Goal: Transaction & Acquisition: Obtain resource

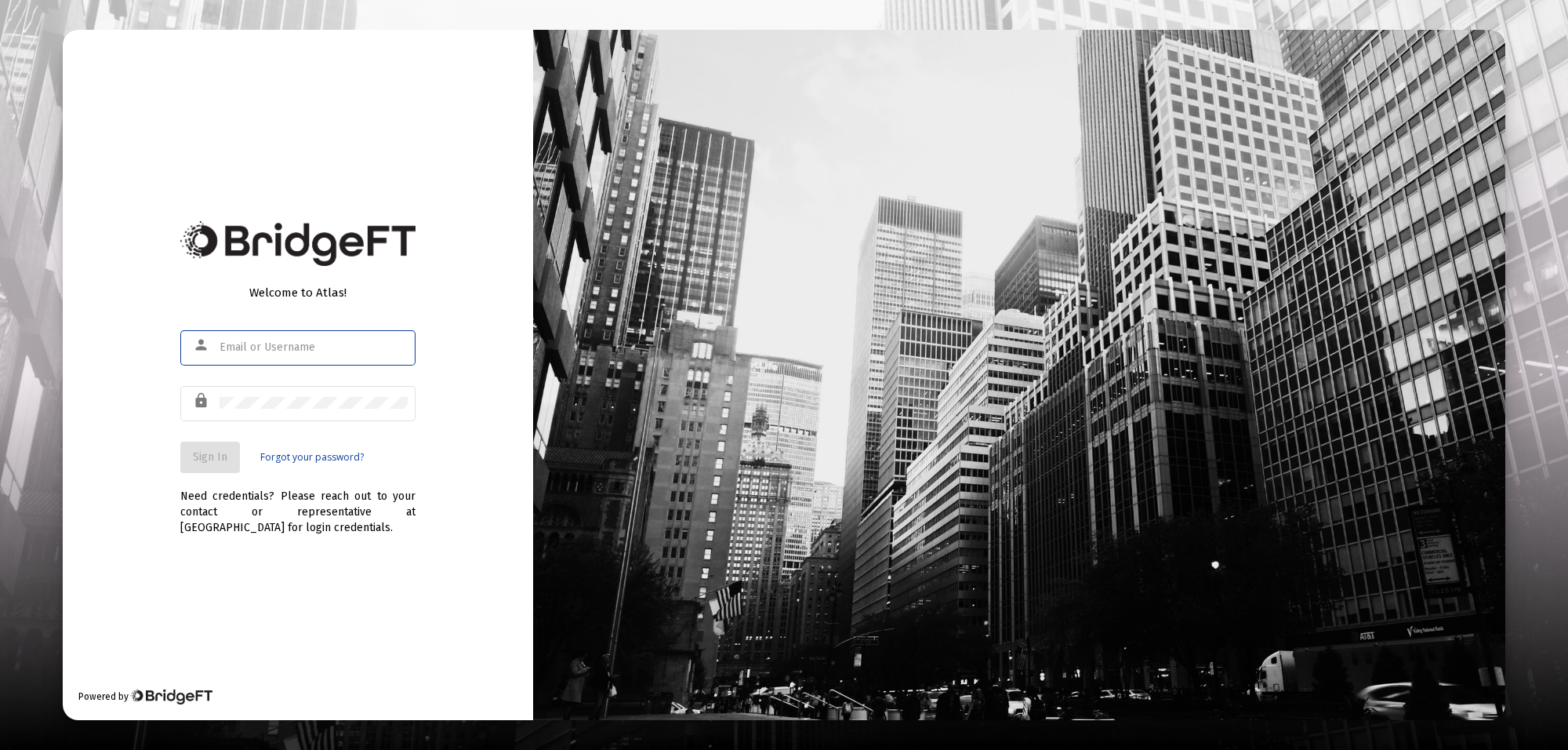
click at [246, 348] on input "text" at bounding box center [314, 347] width 188 height 13
type input "[PERSON_NAME][EMAIL_ADDRESS][PERSON_NAME][DOMAIN_NAME]"
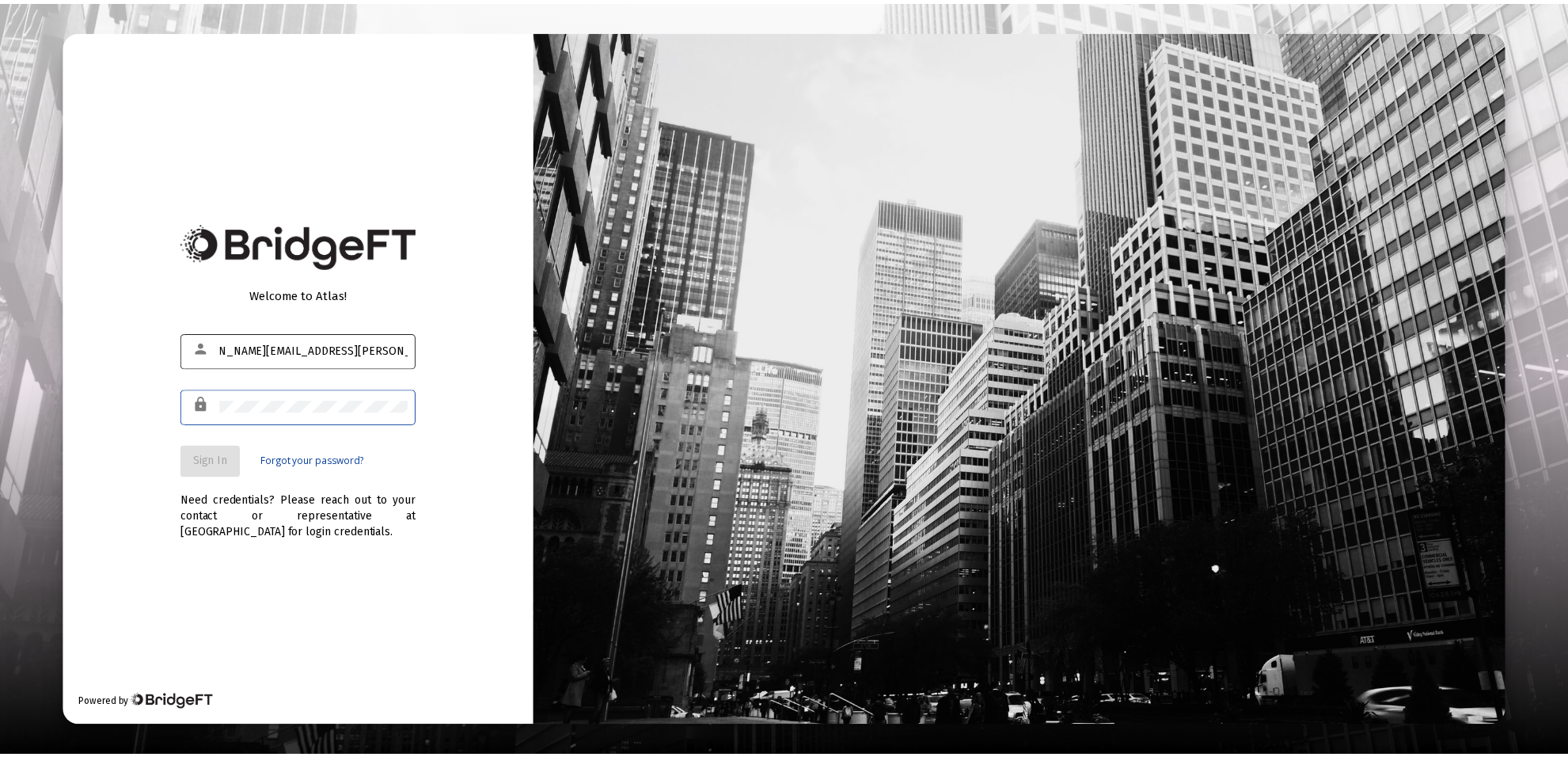
scroll to position [0, 0]
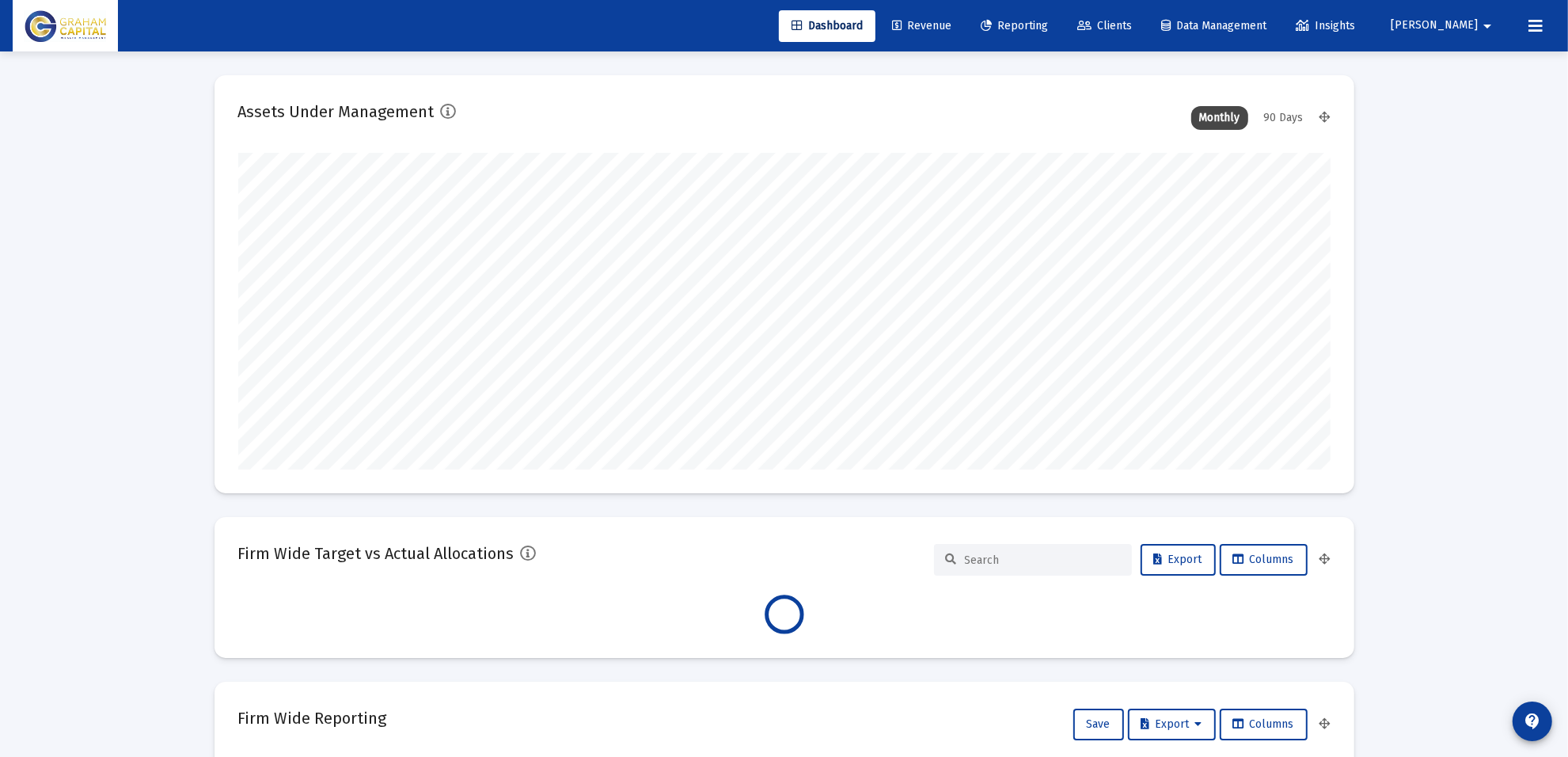
scroll to position [317, 588]
type input "[DATE]"
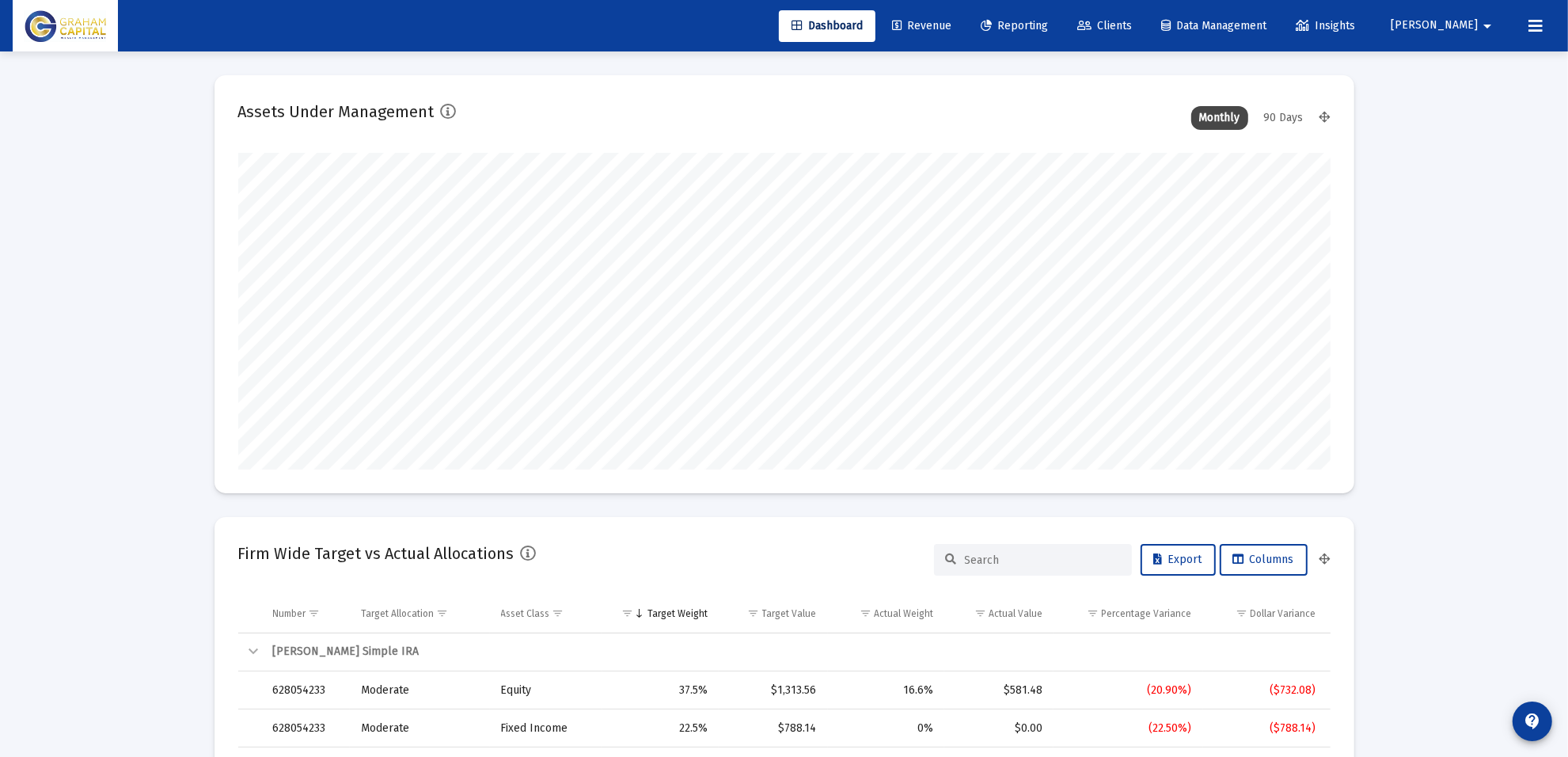
click at [1053, 31] on link "Reporting" at bounding box center [1014, 25] width 92 height 31
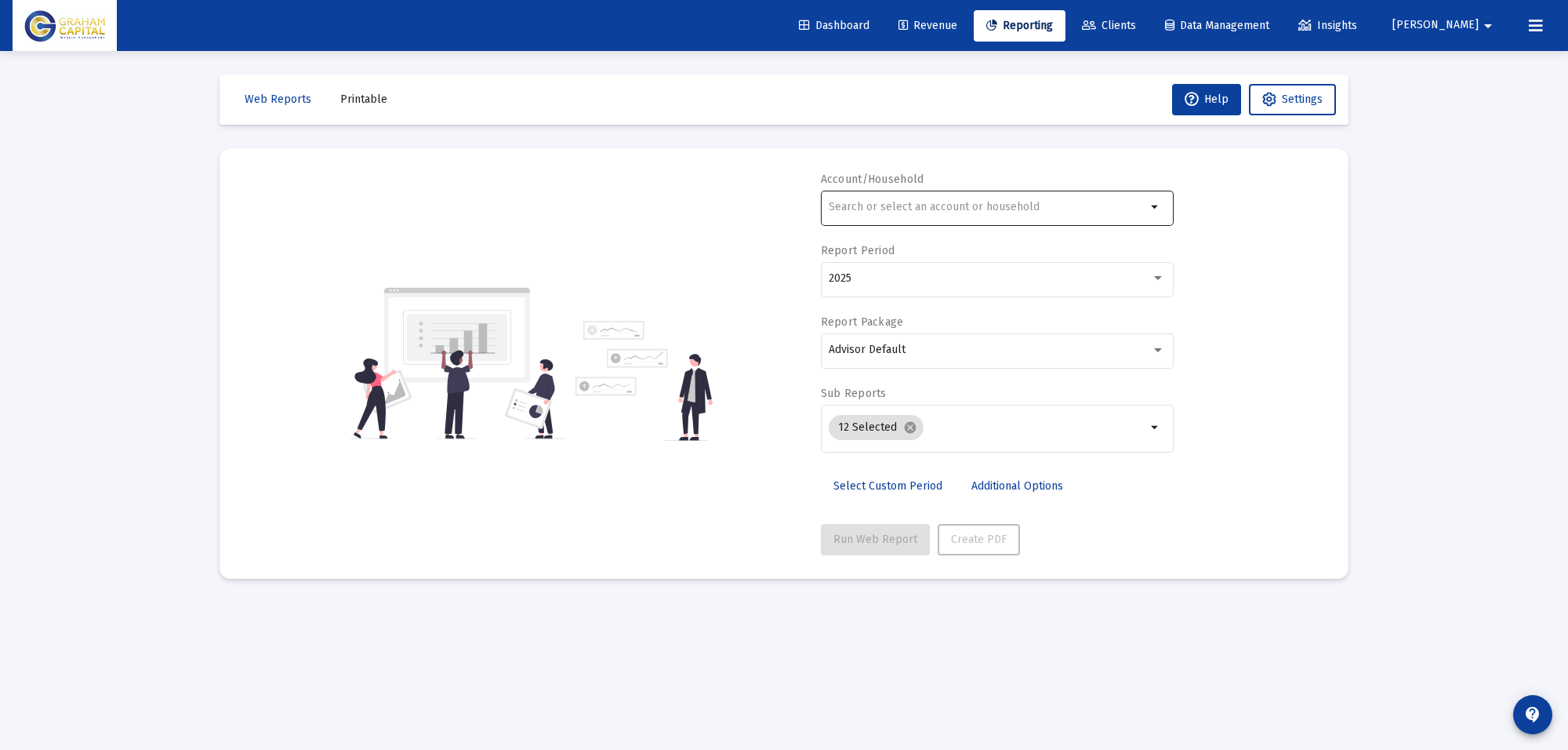
click at [938, 200] on div at bounding box center [986, 207] width 317 height 39
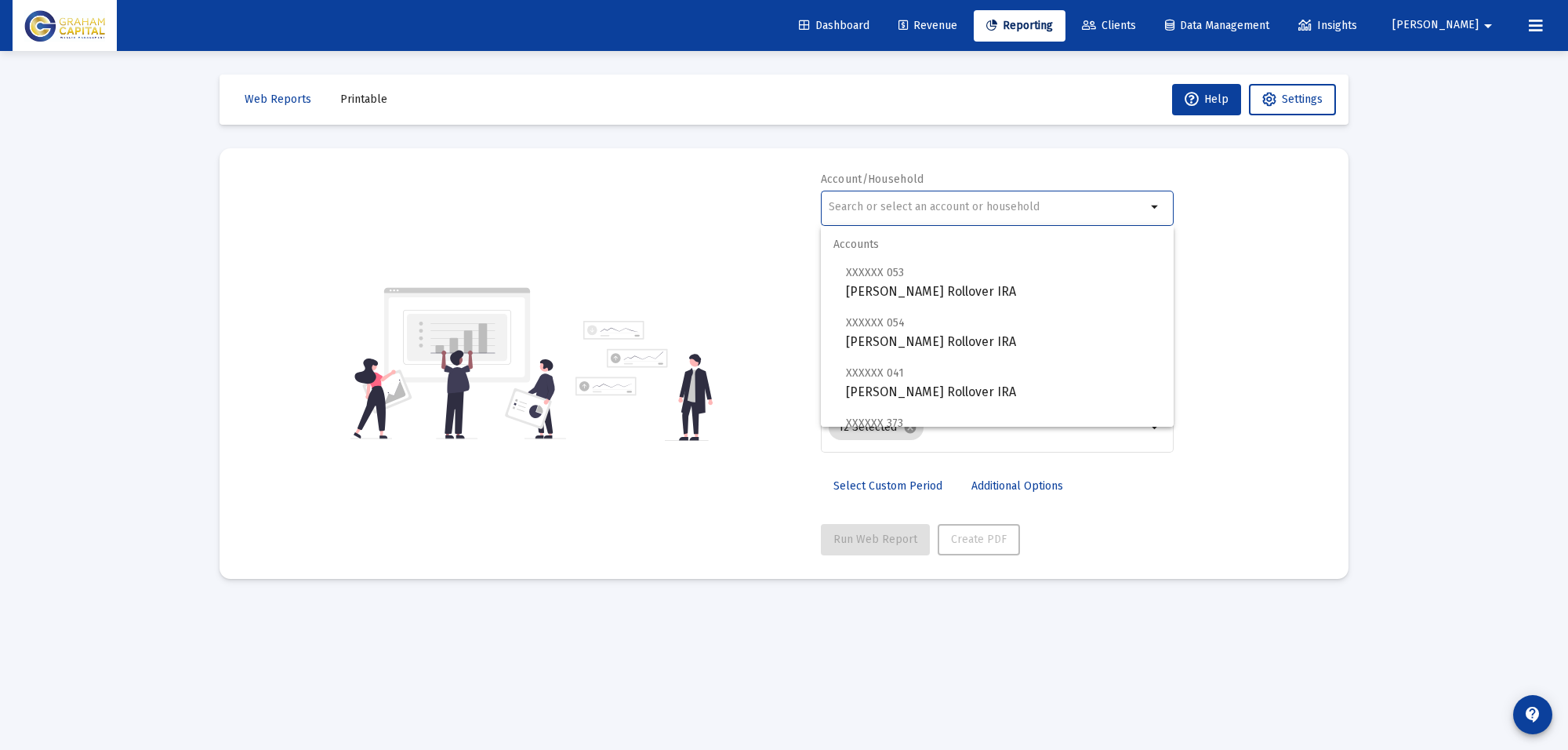
type input "b"
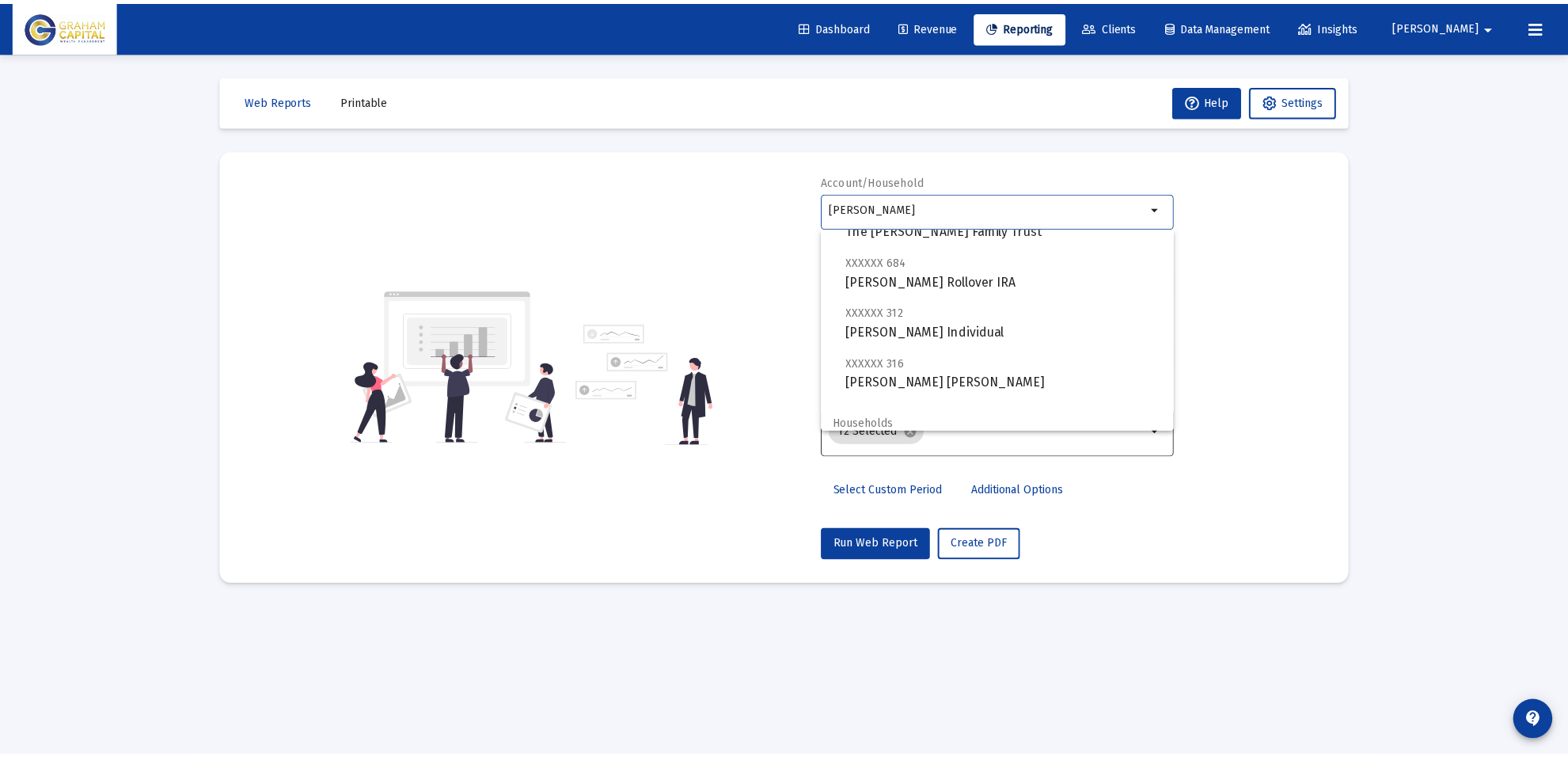
scroll to position [151, 0]
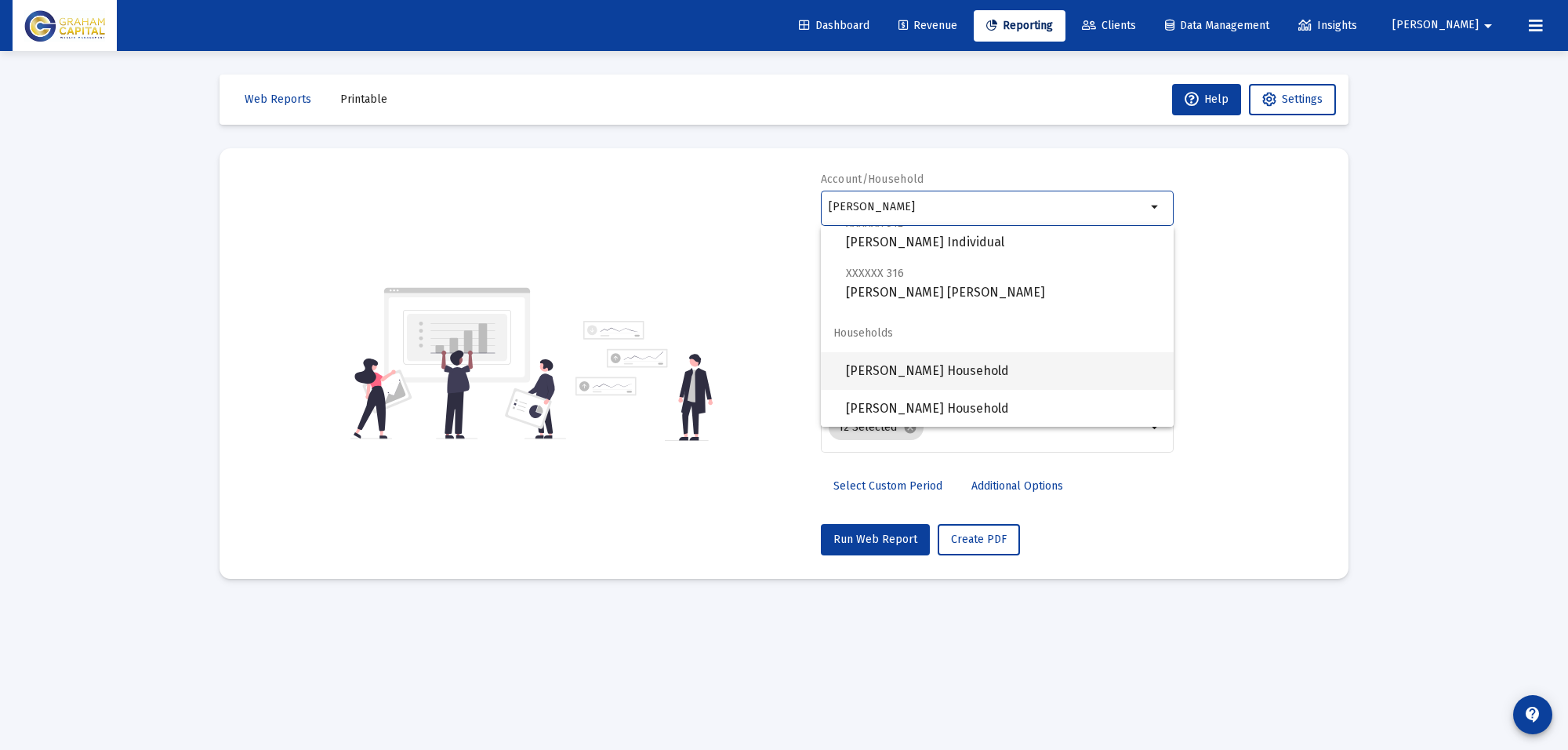
click at [967, 363] on span "[PERSON_NAME] Household" at bounding box center [1003, 371] width 316 height 38
type input "[PERSON_NAME] Household"
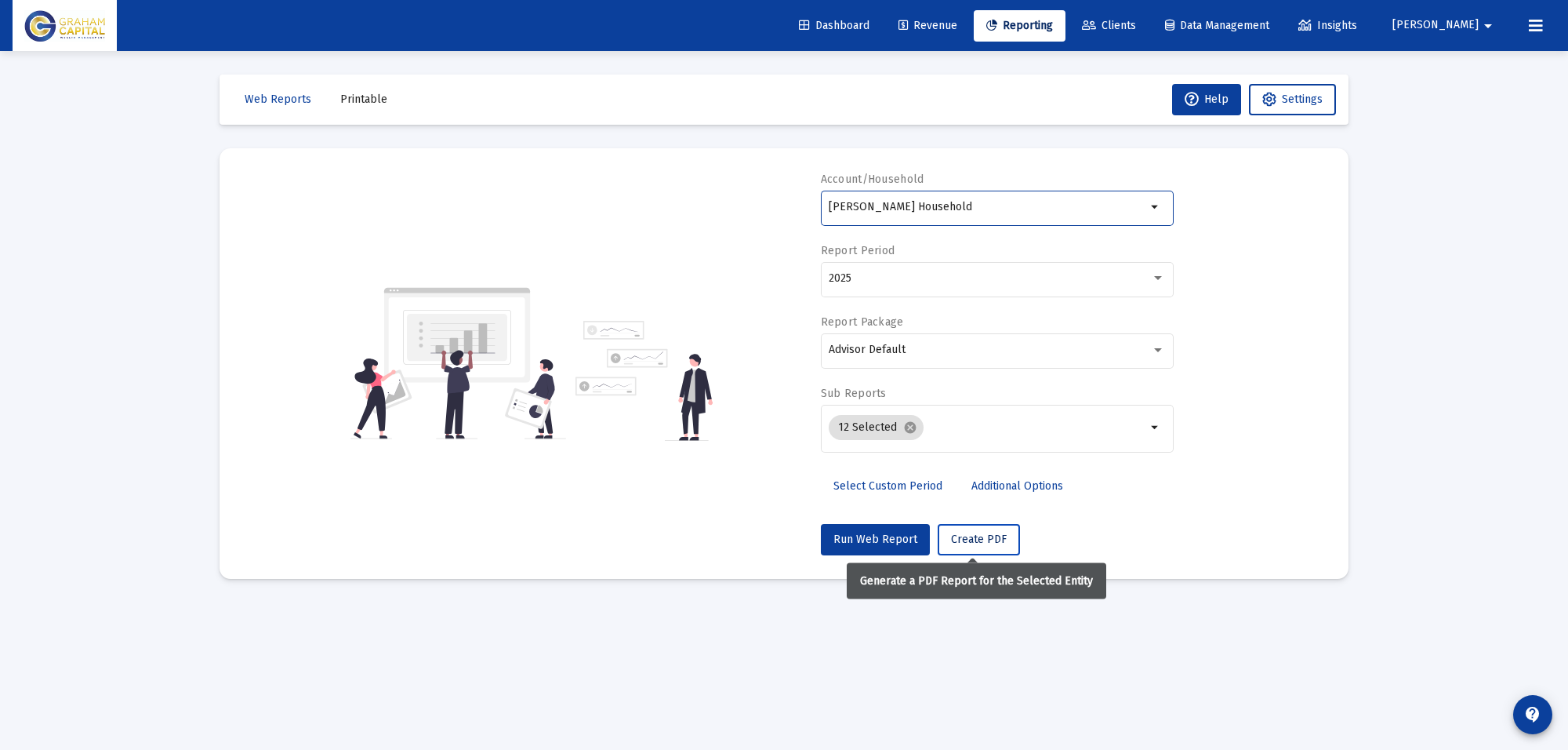
click at [984, 534] on span "Create PDF" at bounding box center [978, 539] width 55 height 14
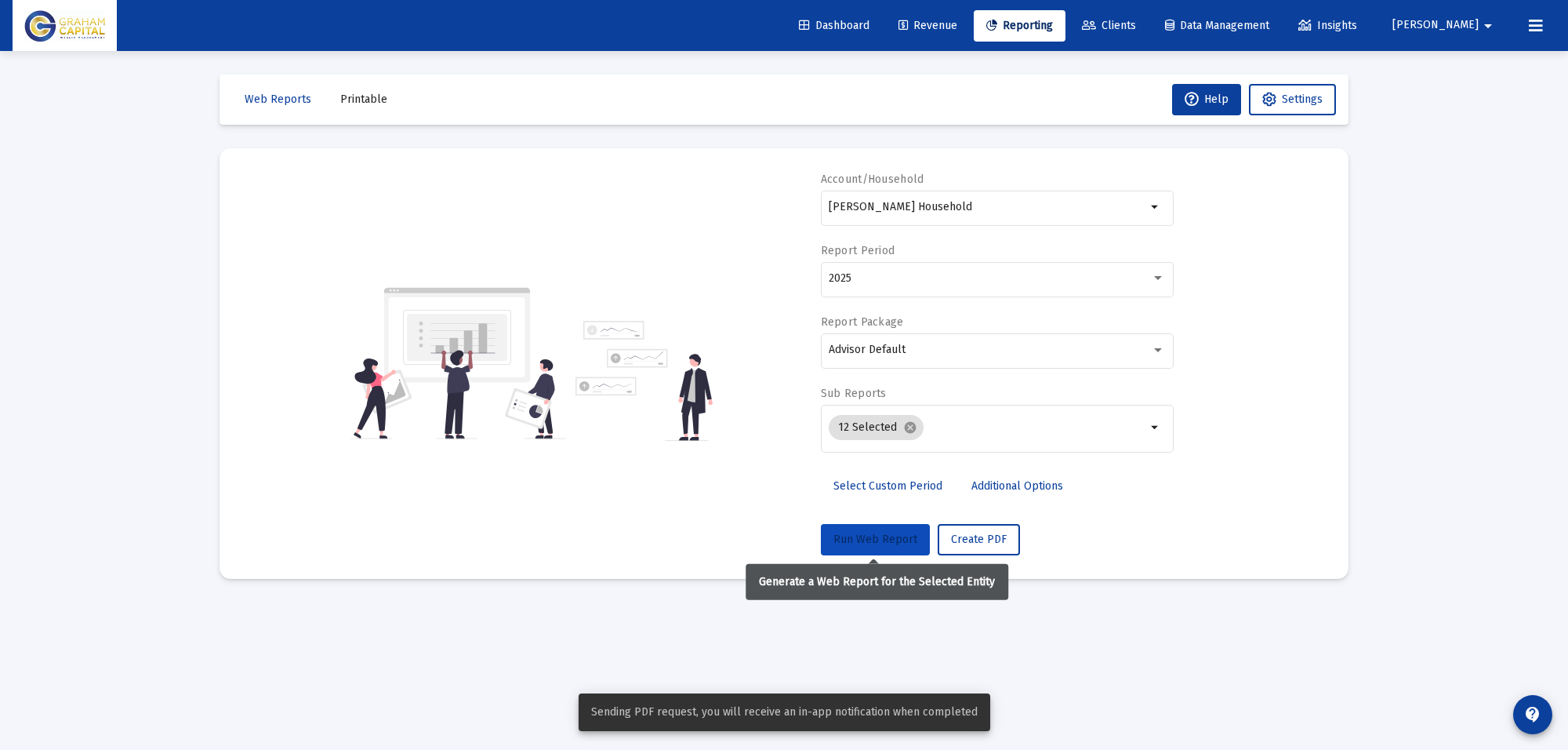
click at [881, 541] on span "Run Web Report" at bounding box center [875, 539] width 83 height 14
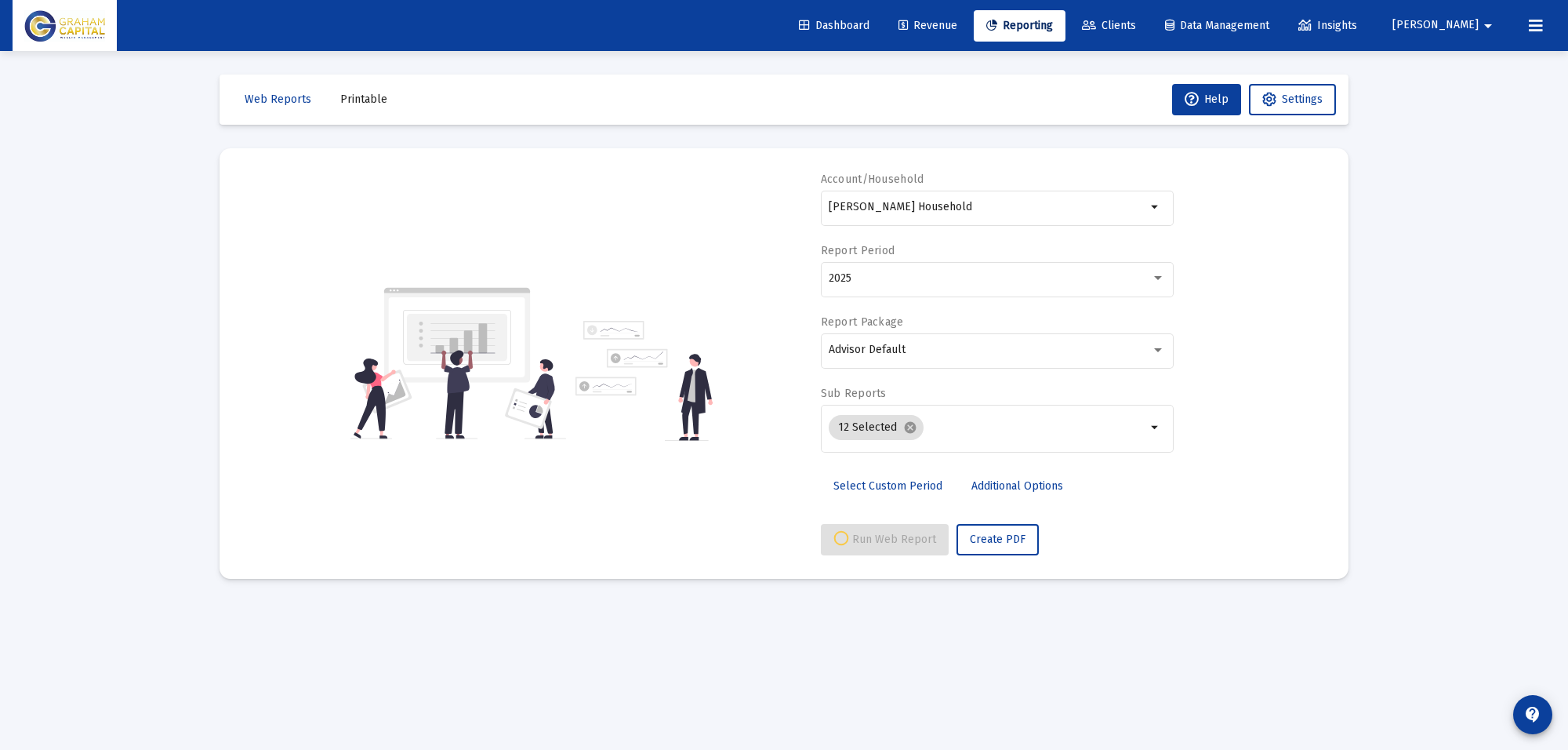
select select "View all"
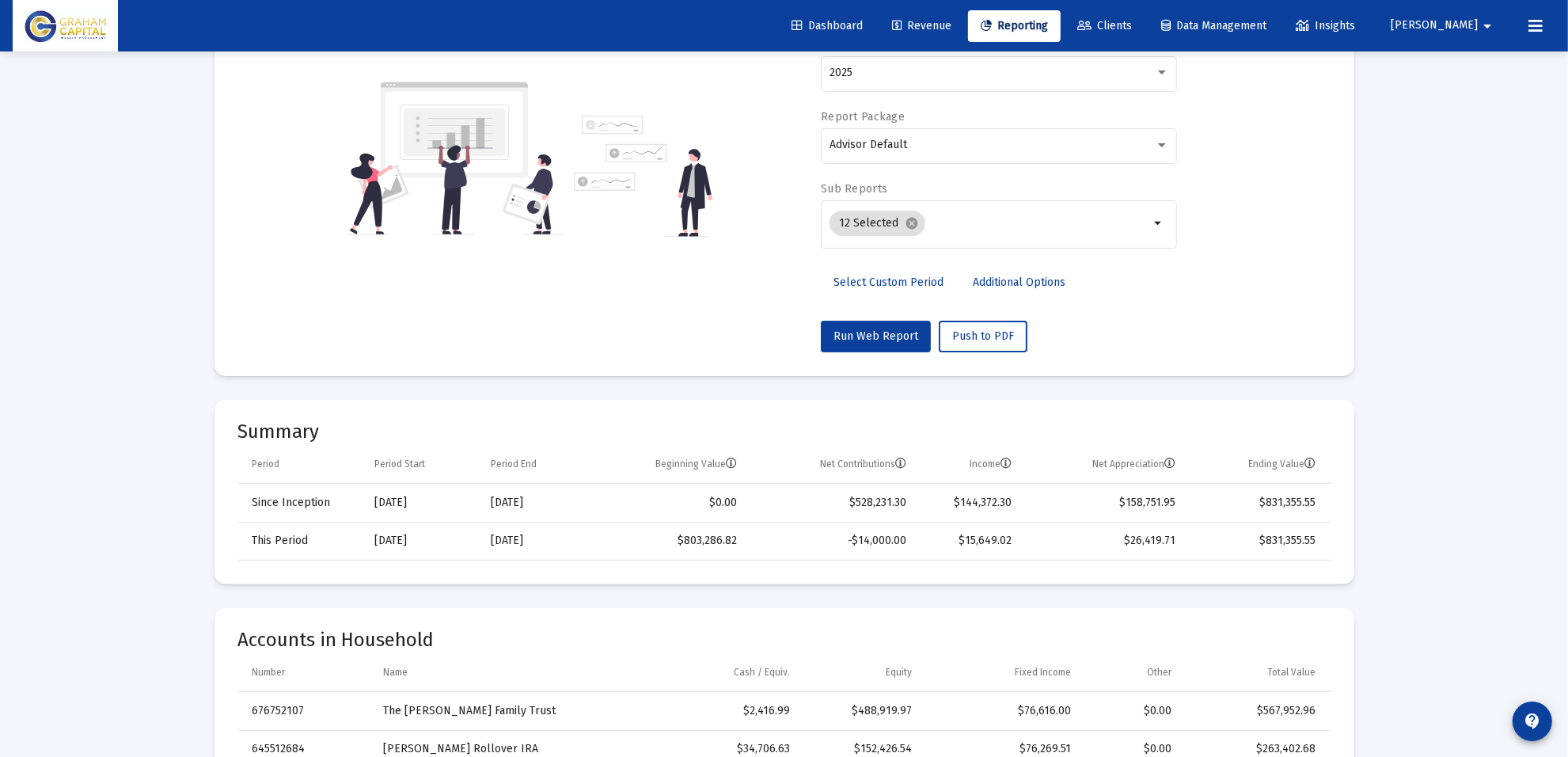
scroll to position [198, 0]
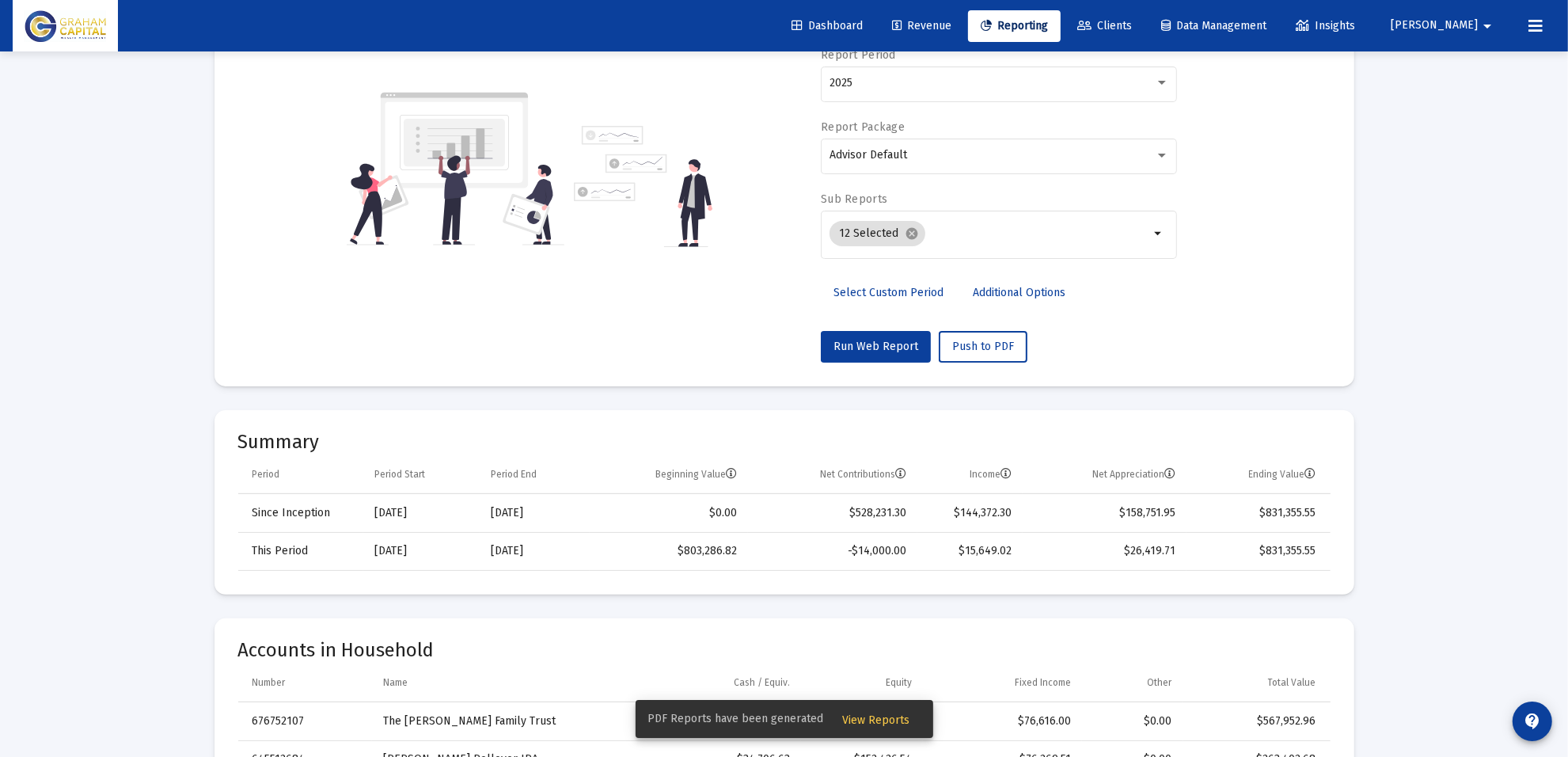
click at [853, 722] on span "View Reports" at bounding box center [876, 721] width 68 height 14
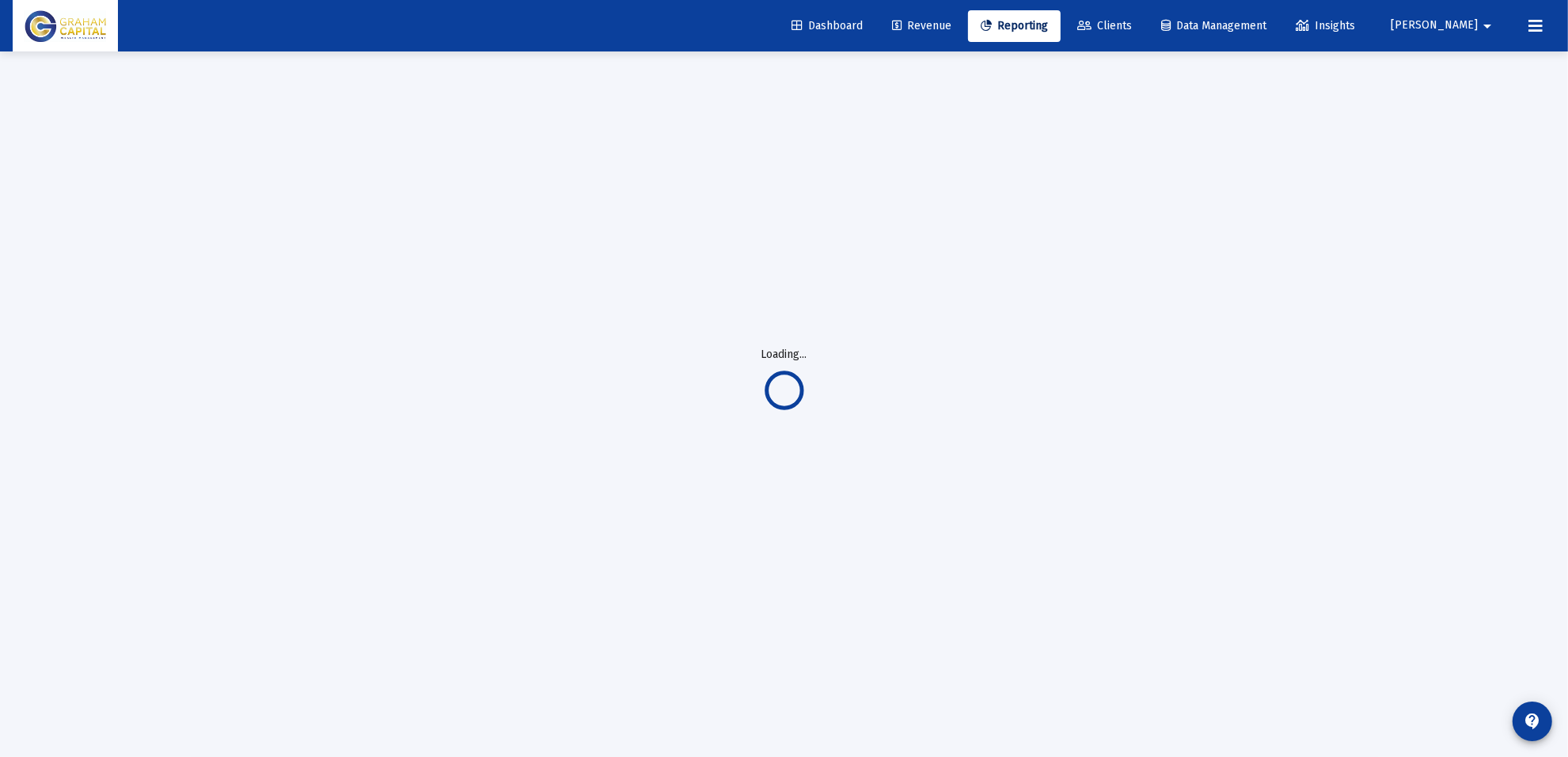
scroll to position [51, 0]
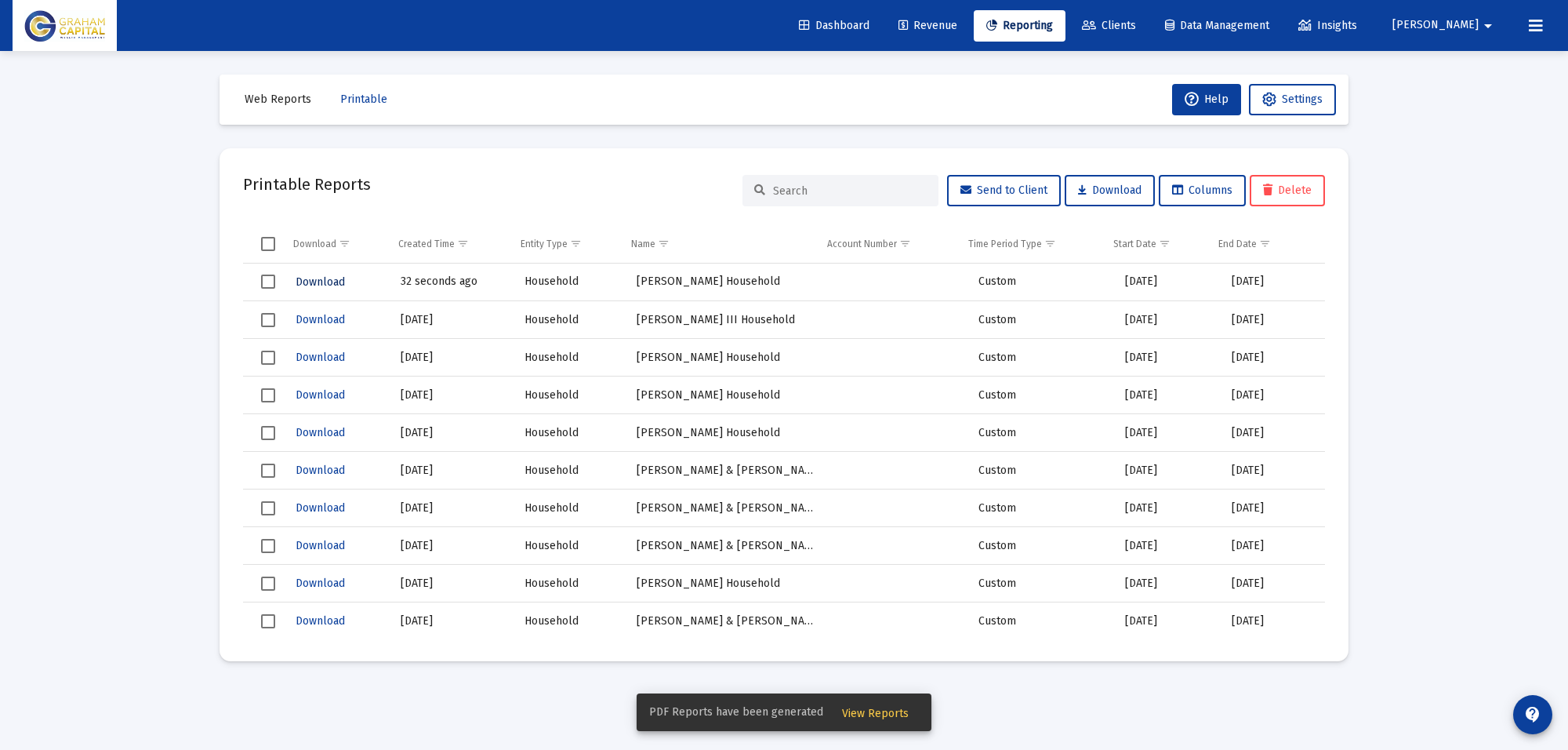
click at [330, 279] on span "Download" at bounding box center [319, 282] width 50 height 14
